Goal: Find specific page/section: Find specific page/section

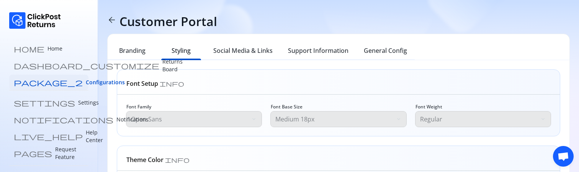
click at [110, 23] on span "arrow_back" at bounding box center [111, 19] width 9 height 9
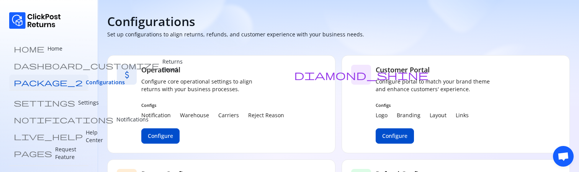
scroll to position [95, 0]
